Goal: Information Seeking & Learning: Learn about a topic

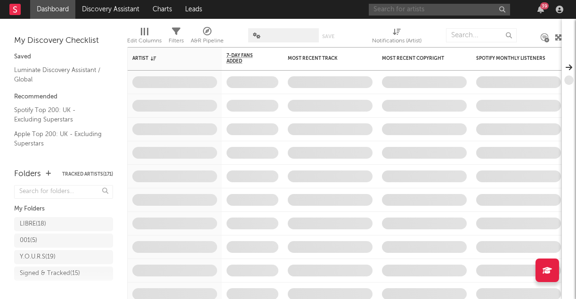
click at [442, 8] on input "text" at bounding box center [439, 10] width 141 height 12
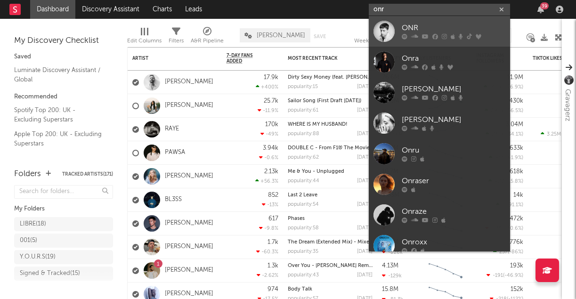
type input "onr"
click at [418, 24] on div "ONR" at bounding box center [454, 28] width 104 height 11
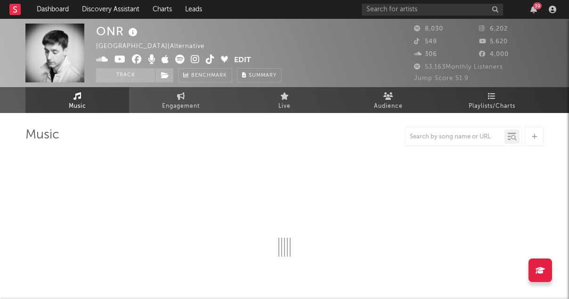
select select "6m"
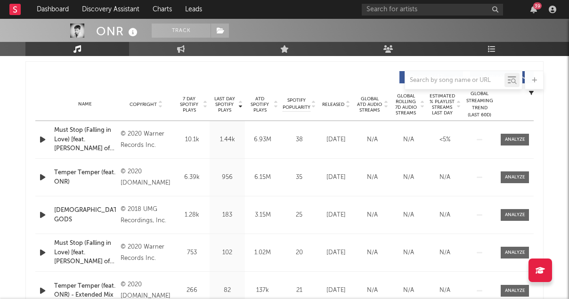
scroll to position [356, 0]
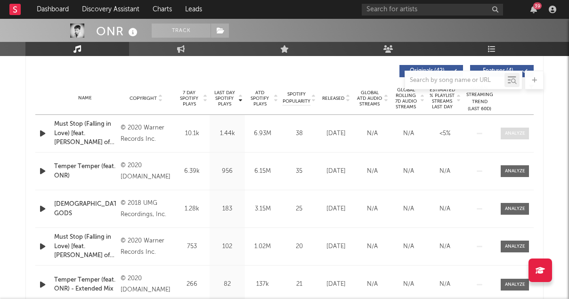
click at [525, 134] on span at bounding box center [515, 134] width 28 height 12
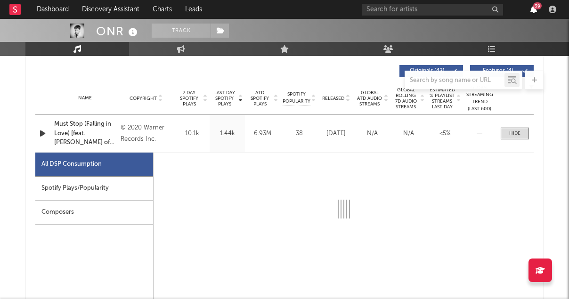
click at [532, 10] on icon "button" at bounding box center [533, 10] width 7 height 8
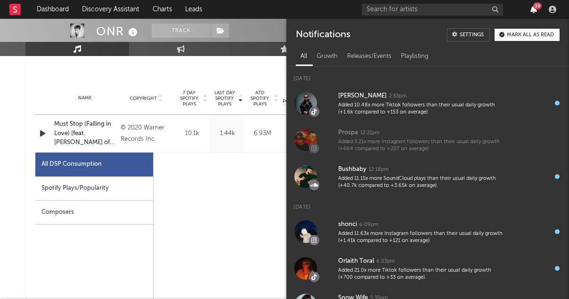
select select "6m"
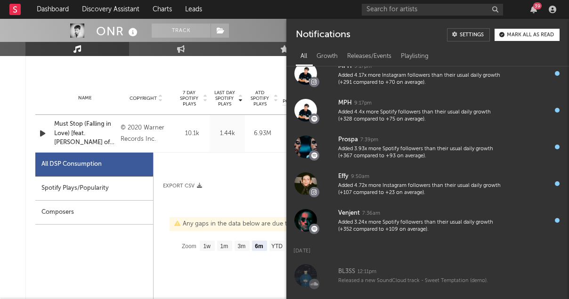
scroll to position [1273, 0]
